Goal: Task Accomplishment & Management: Use online tool/utility

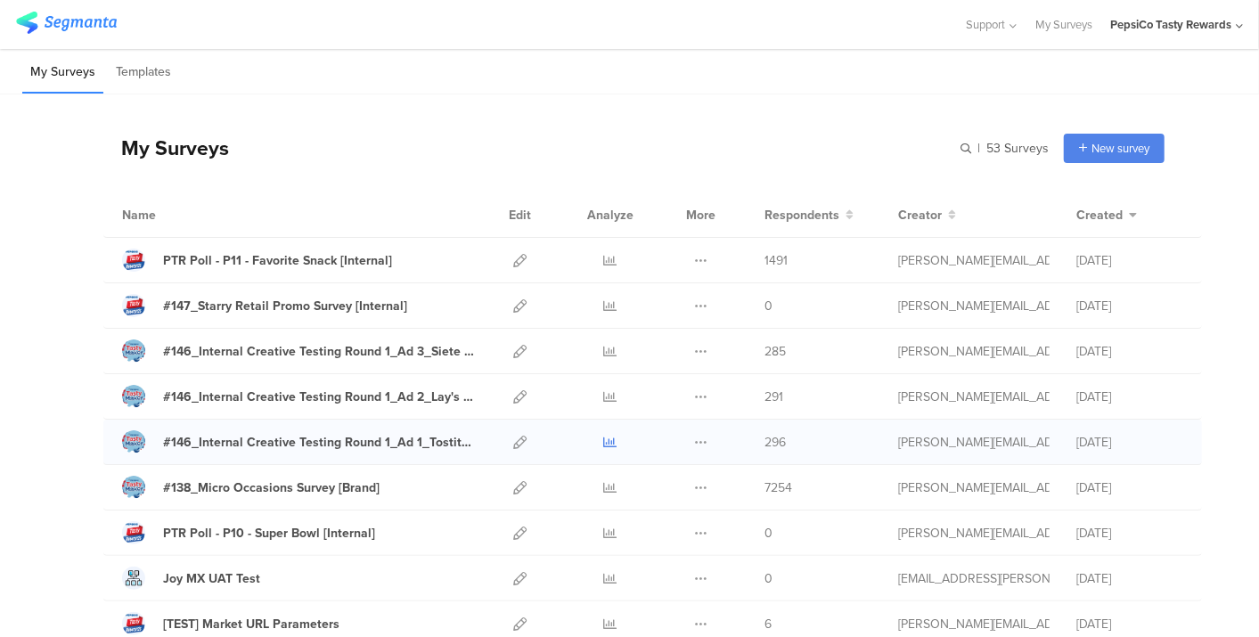
click at [604, 437] on icon at bounding box center [610, 442] width 13 height 13
click at [604, 390] on icon at bounding box center [610, 396] width 13 height 13
click at [588, 351] on div at bounding box center [610, 351] width 53 height 45
click at [604, 347] on icon at bounding box center [610, 351] width 13 height 13
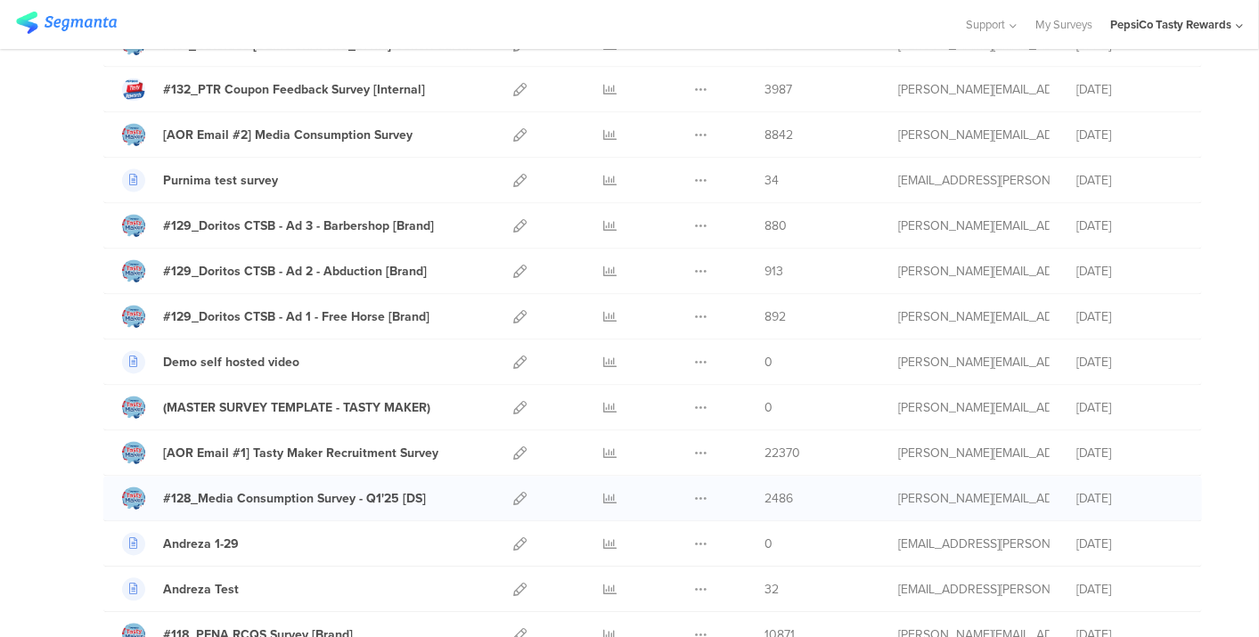
scroll to position [1846, 0]
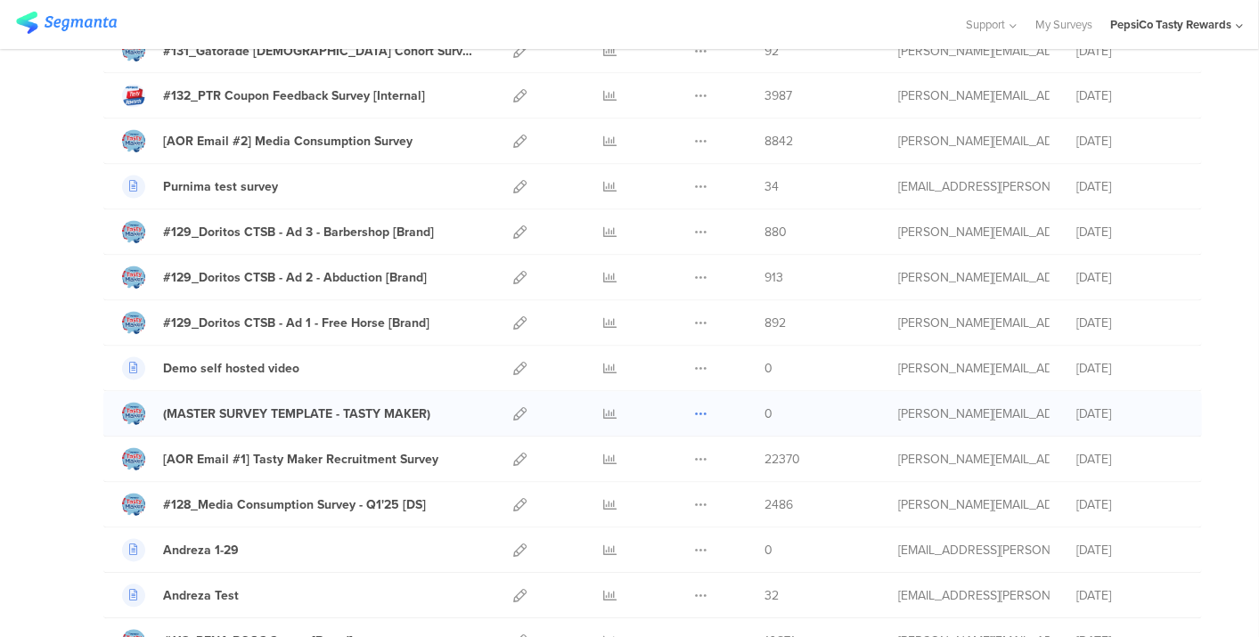
click at [694, 408] on icon at bounding box center [700, 414] width 13 height 13
click at [669, 444] on button "Duplicate" at bounding box center [666, 460] width 98 height 32
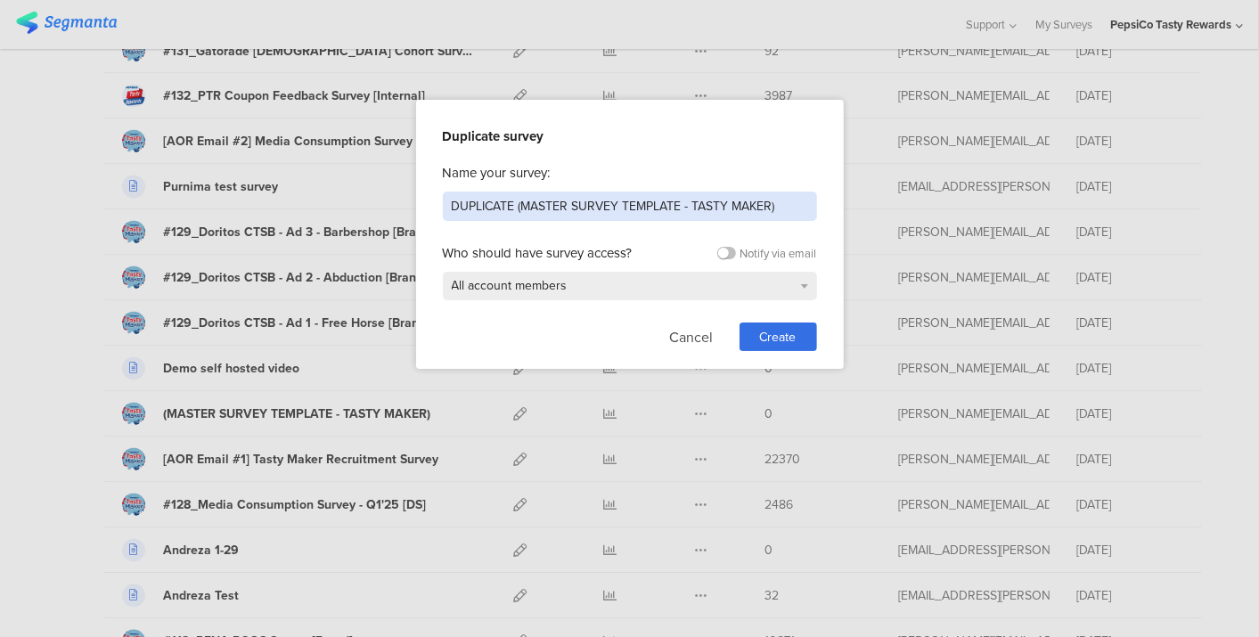
click at [596, 217] on input "DUPLICATE (MASTER SURVEY TEMPLATE - TASTY MAKER)" at bounding box center [630, 206] width 374 height 29
type input "#149 - AFH Culinary Exp. Survey [Brand]"
click at [789, 337] on span "Create" at bounding box center [778, 337] width 37 height 19
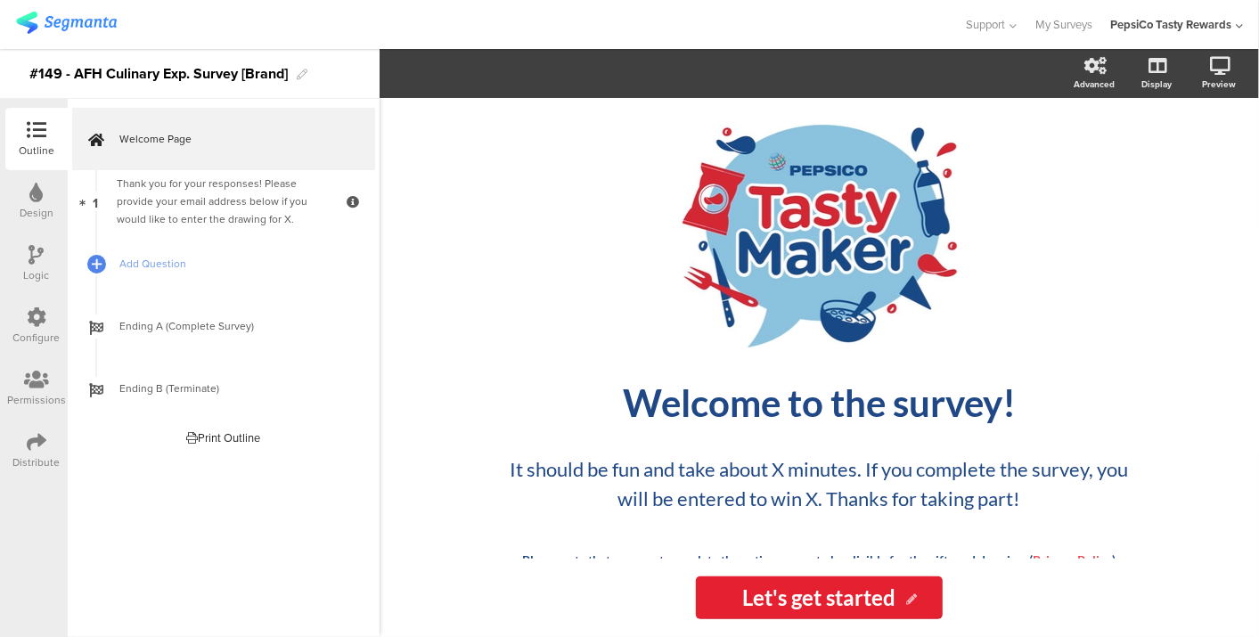
click at [44, 415] on div "Permissions" at bounding box center [36, 388] width 62 height 62
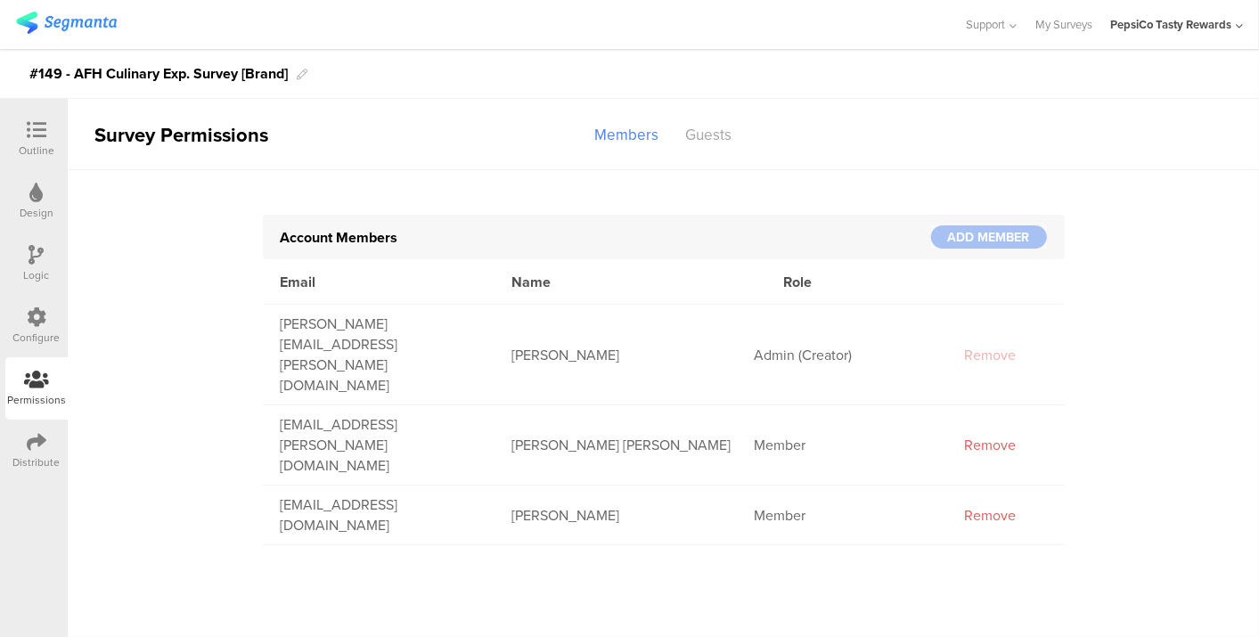
click at [40, 318] on icon at bounding box center [37, 317] width 20 height 20
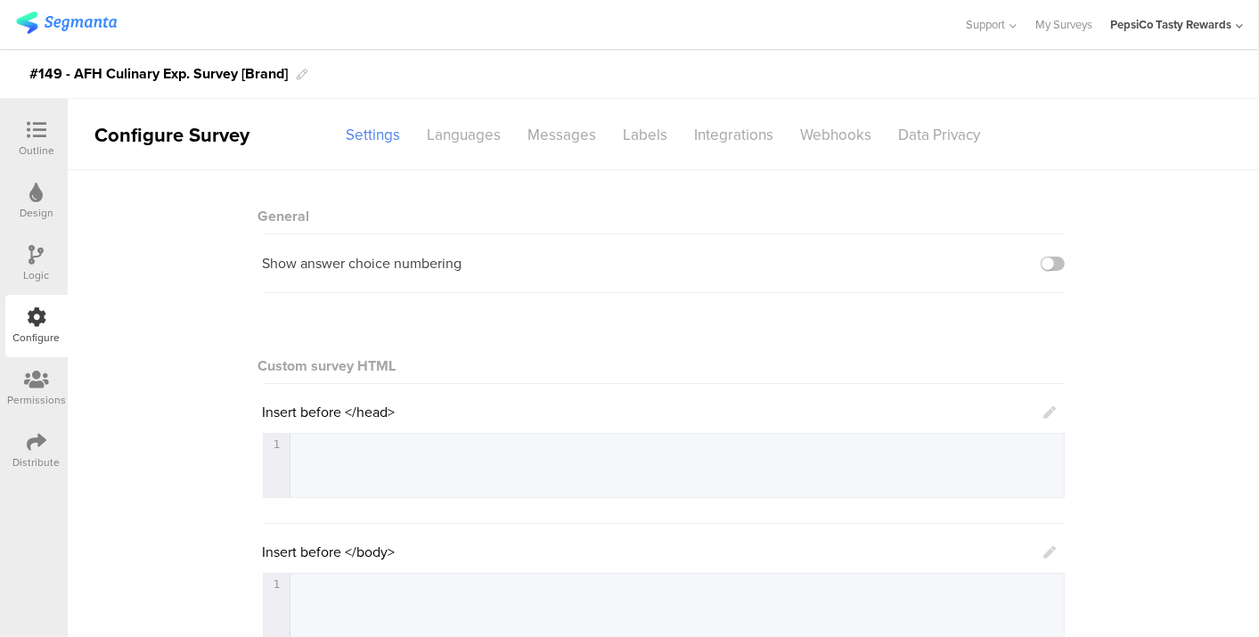
click at [30, 440] on icon at bounding box center [37, 442] width 20 height 20
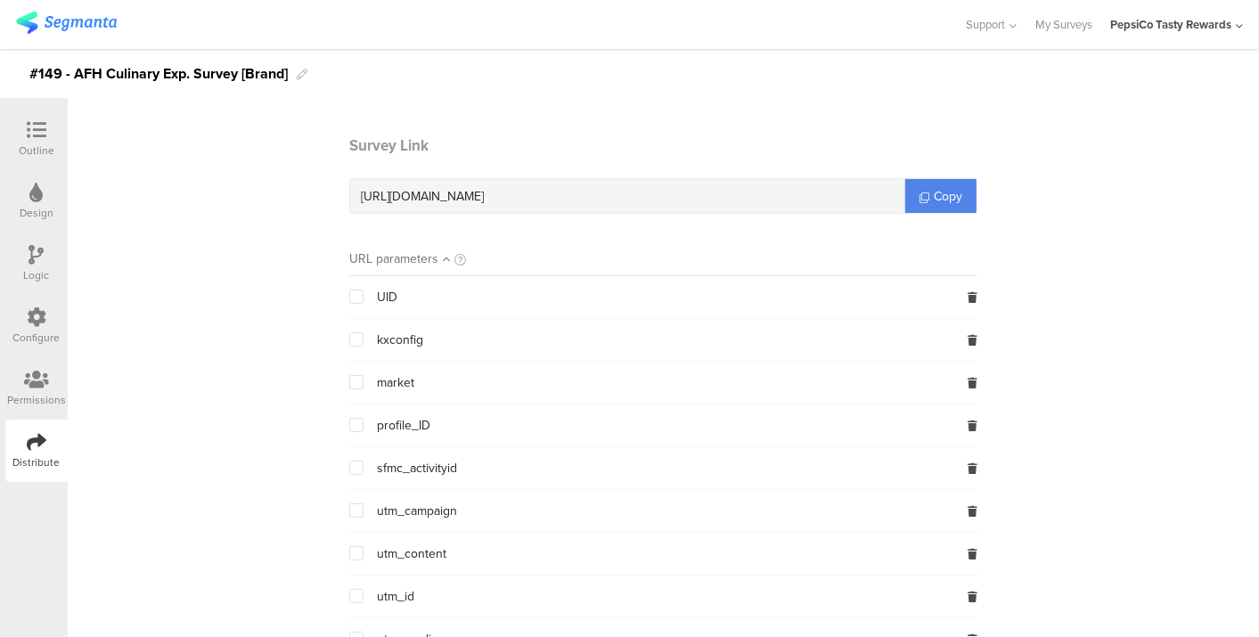
scroll to position [114, 0]
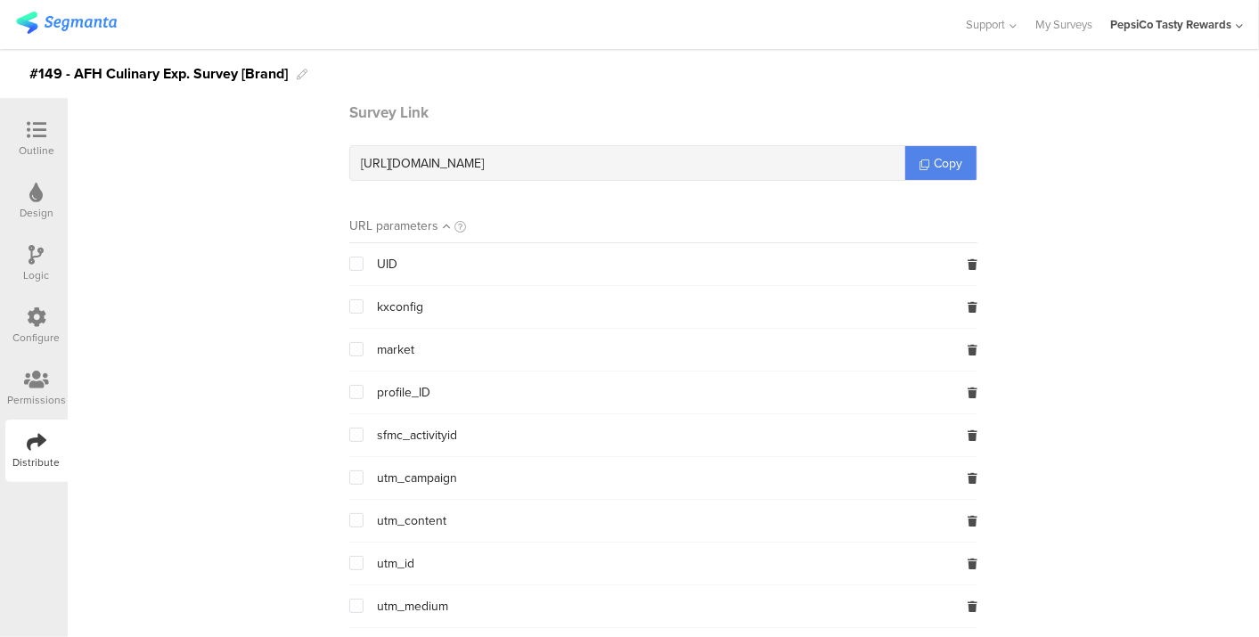
click at [349, 265] on span at bounding box center [356, 264] width 14 height 14
click at [364, 257] on input "checkbox" at bounding box center [364, 257] width 0 height 0
click at [357, 352] on div "market" at bounding box center [381, 349] width 65 height 19
click at [351, 350] on span at bounding box center [356, 349] width 14 height 14
click at [364, 342] on input "checkbox" at bounding box center [364, 342] width 0 height 0
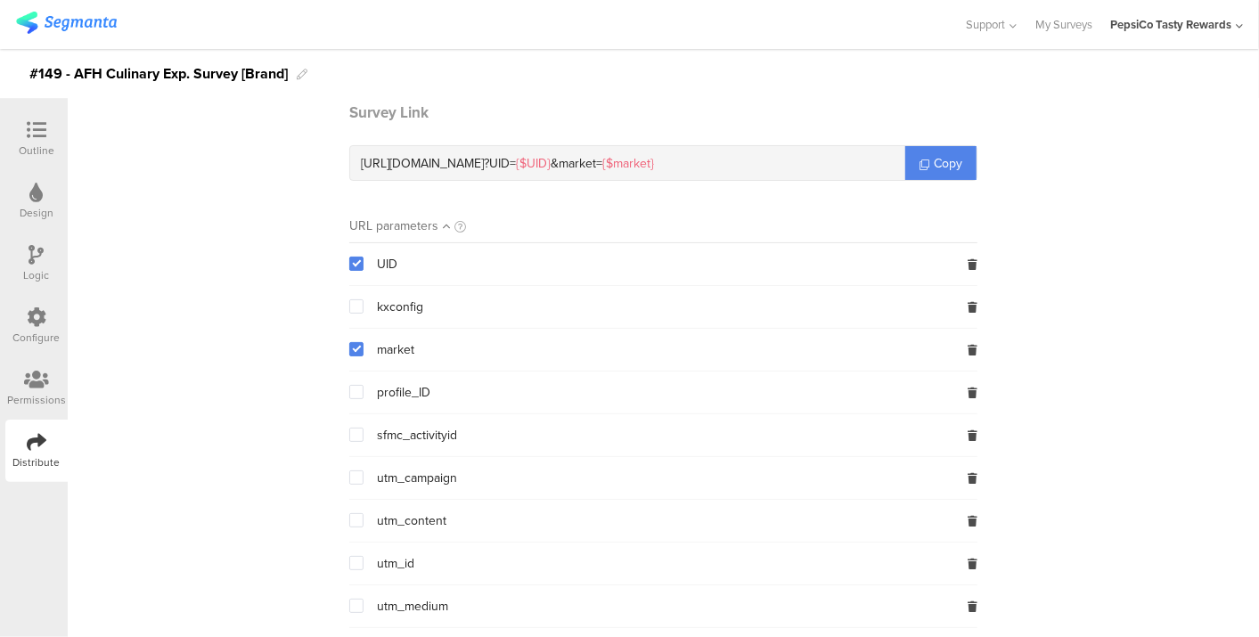
click at [350, 394] on span at bounding box center [356, 392] width 14 height 14
click at [364, 385] on input "checkbox" at bounding box center [364, 385] width 0 height 0
click at [935, 155] on span "Copy" at bounding box center [948, 163] width 29 height 19
